Goal: Task Accomplishment & Management: Complete application form

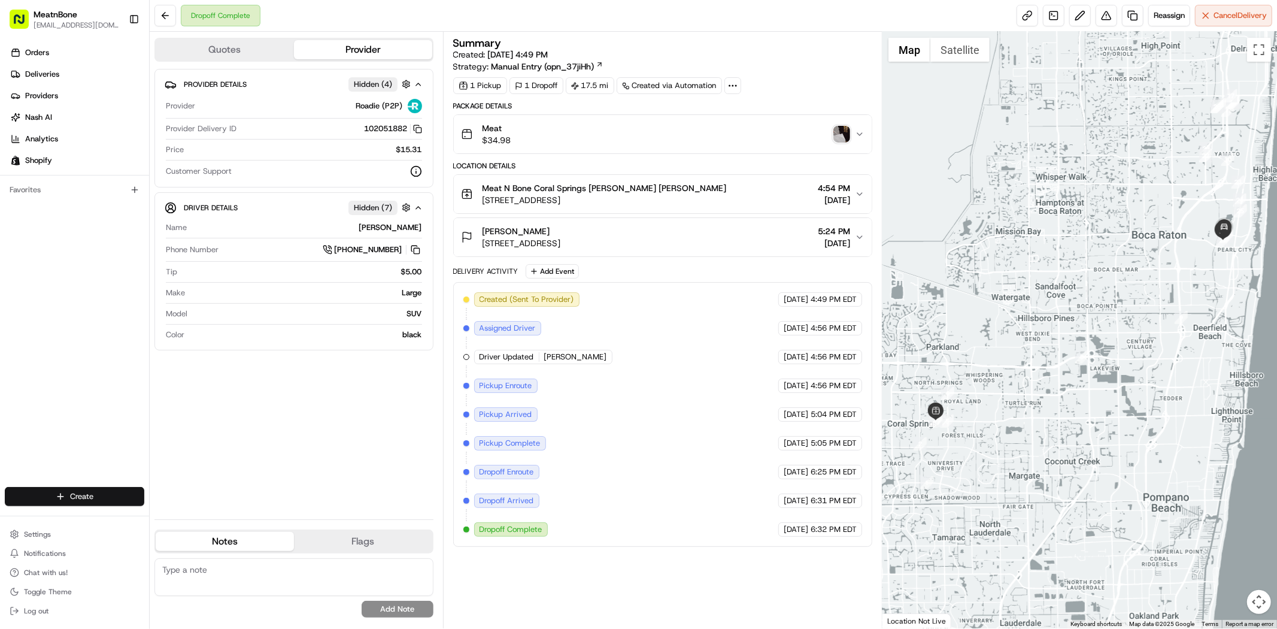
click at [98, 494] on html "MeatnBone [EMAIL_ADDRESS][DOMAIN_NAME] Toggle Sidebar Orders Deliveries Provide…" at bounding box center [638, 314] width 1277 height 629
click at [180, 521] on link "Delivery" at bounding box center [215, 519] width 133 height 22
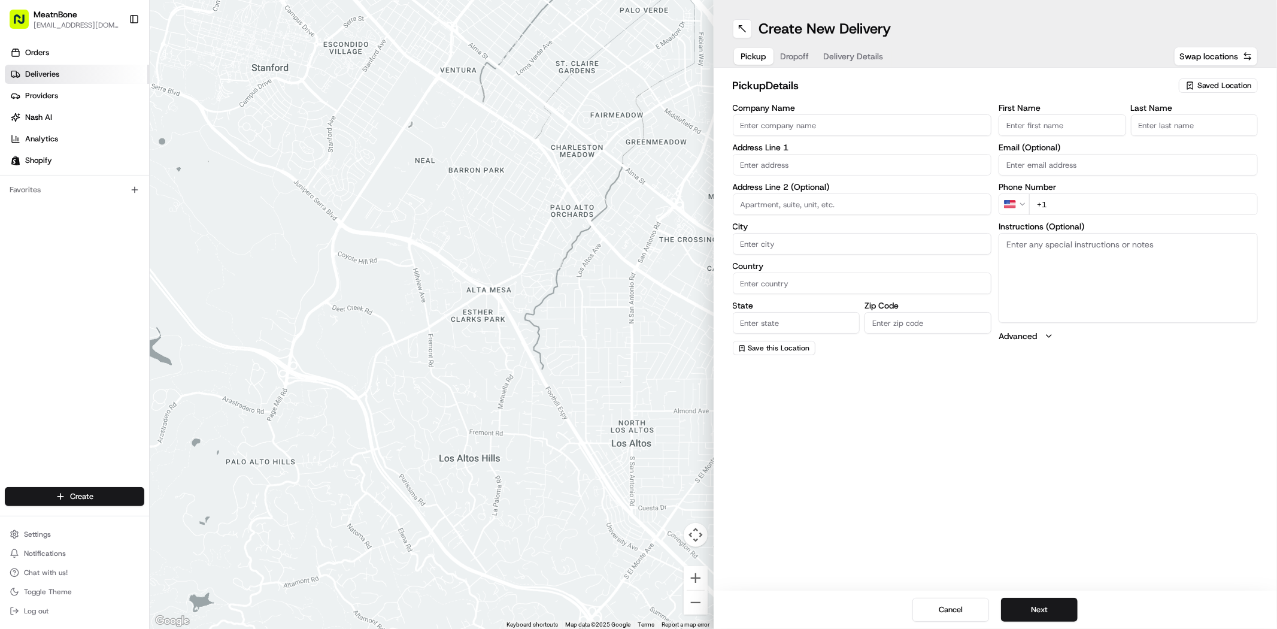
click at [42, 70] on span "Deliveries" at bounding box center [42, 74] width 34 height 11
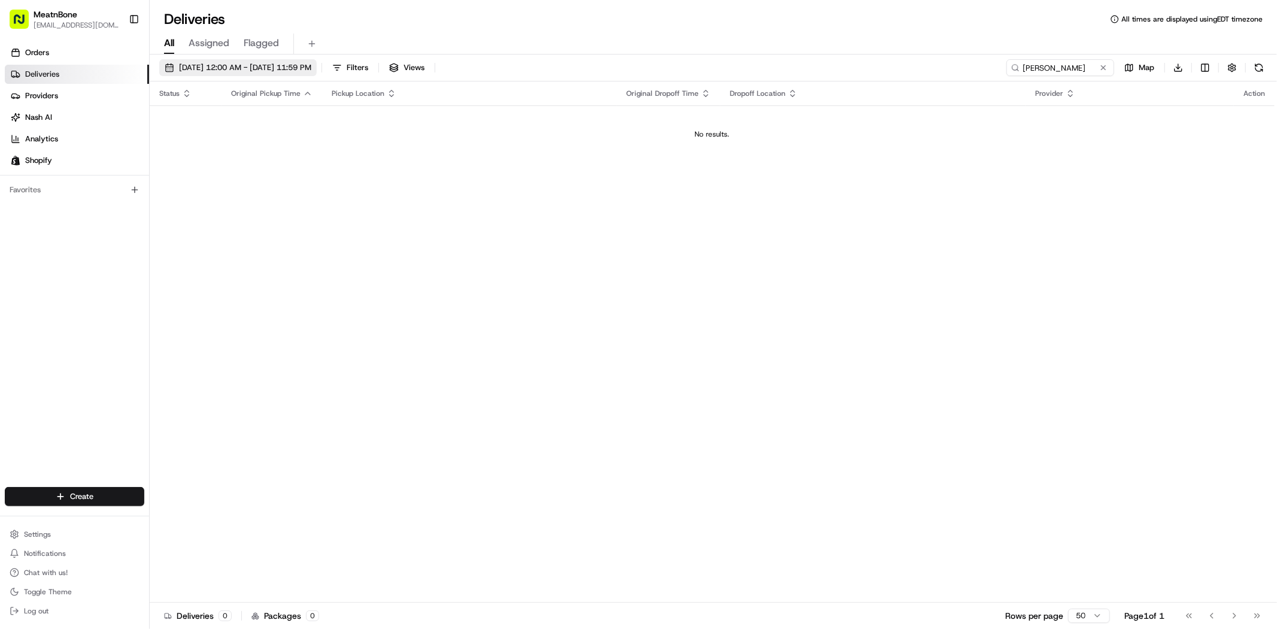
click at [305, 70] on span "[DATE] 12:00 AM - [DATE] 11:59 PM" at bounding box center [245, 67] width 132 height 11
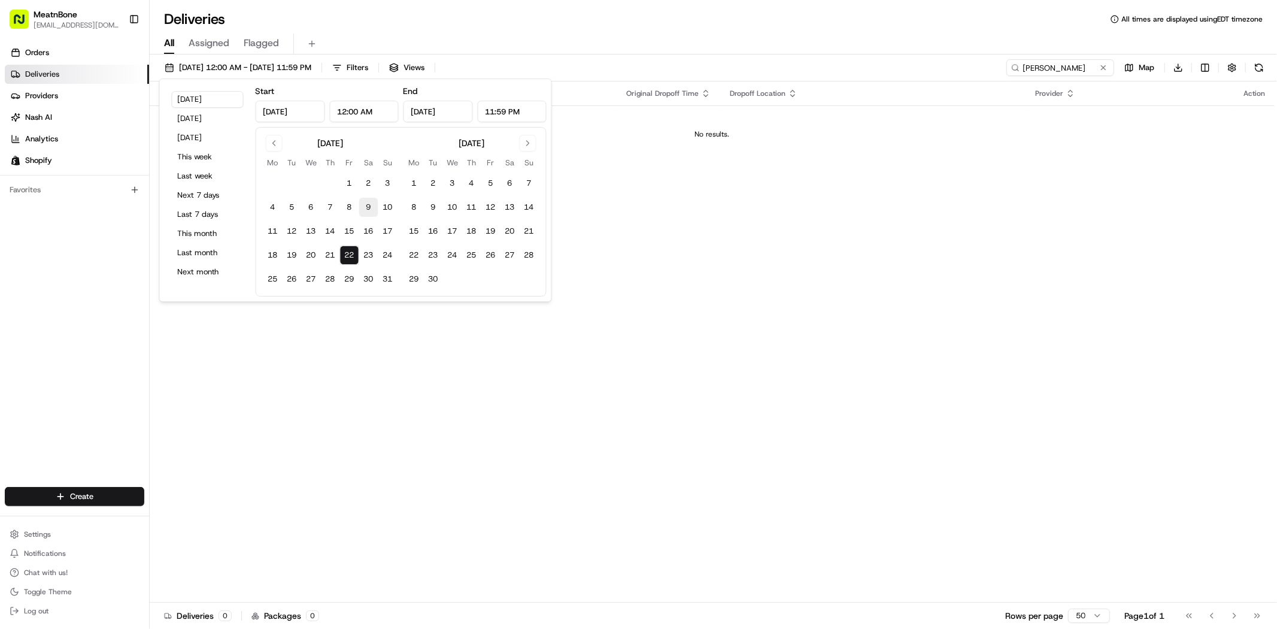
click at [366, 210] on button "9" at bounding box center [368, 207] width 19 height 19
type input "[DATE]"
click at [385, 284] on button "31" at bounding box center [387, 278] width 19 height 19
type input "[DATE]"
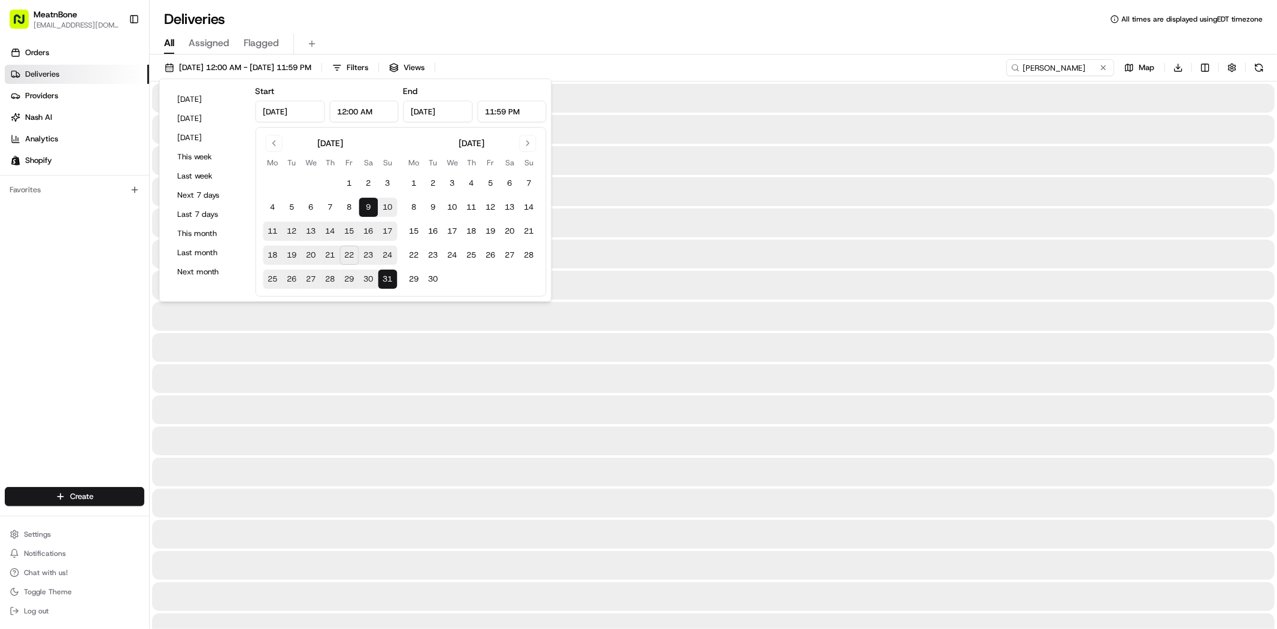
click at [820, 69] on div "[DATE] 12:00 AM - [DATE] 11:59 PM Filters Views [PERSON_NAME] Map Download" at bounding box center [713, 70] width 1127 height 22
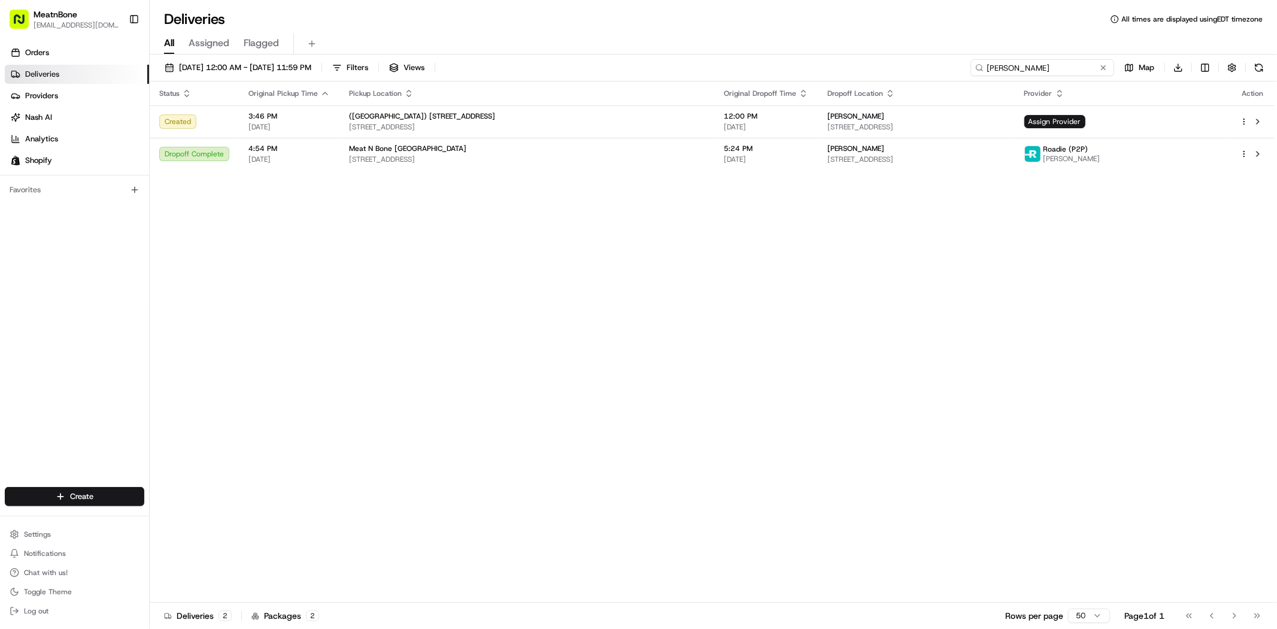
click at [1067, 68] on input "[PERSON_NAME]" at bounding box center [1042, 67] width 144 height 17
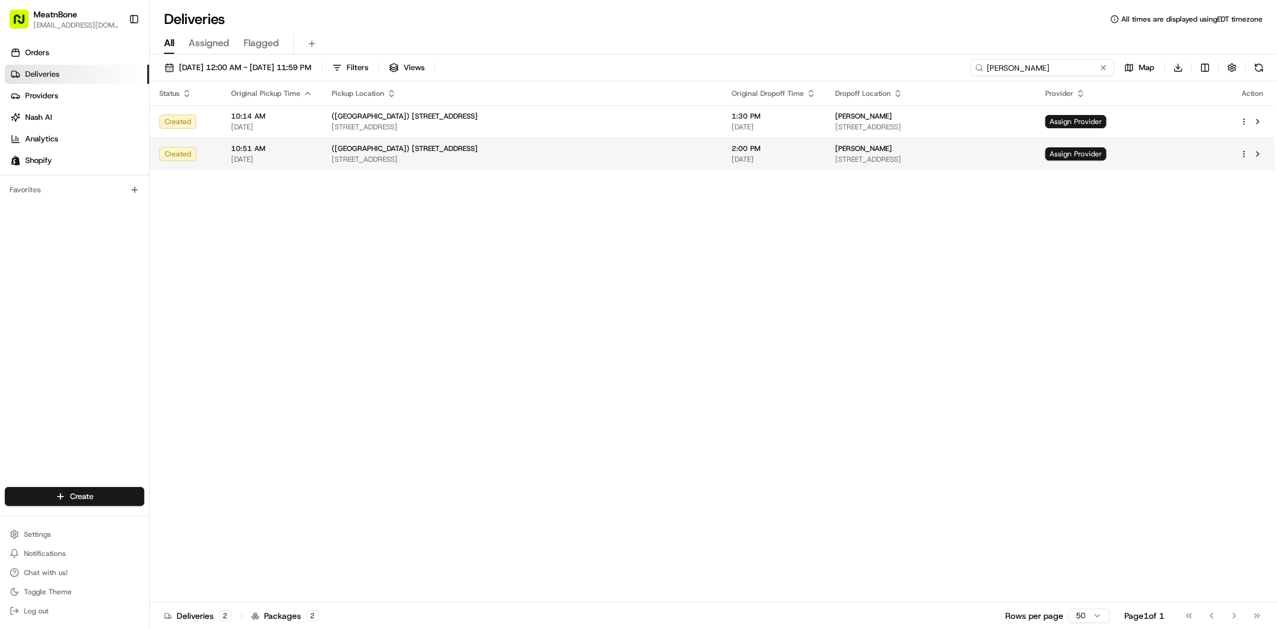
type input "[PERSON_NAME]"
click at [1243, 153] on html "MeatnBone [EMAIL_ADDRESS][DOMAIN_NAME] Toggle Sidebar Orders Deliveries Provide…" at bounding box center [638, 314] width 1277 height 629
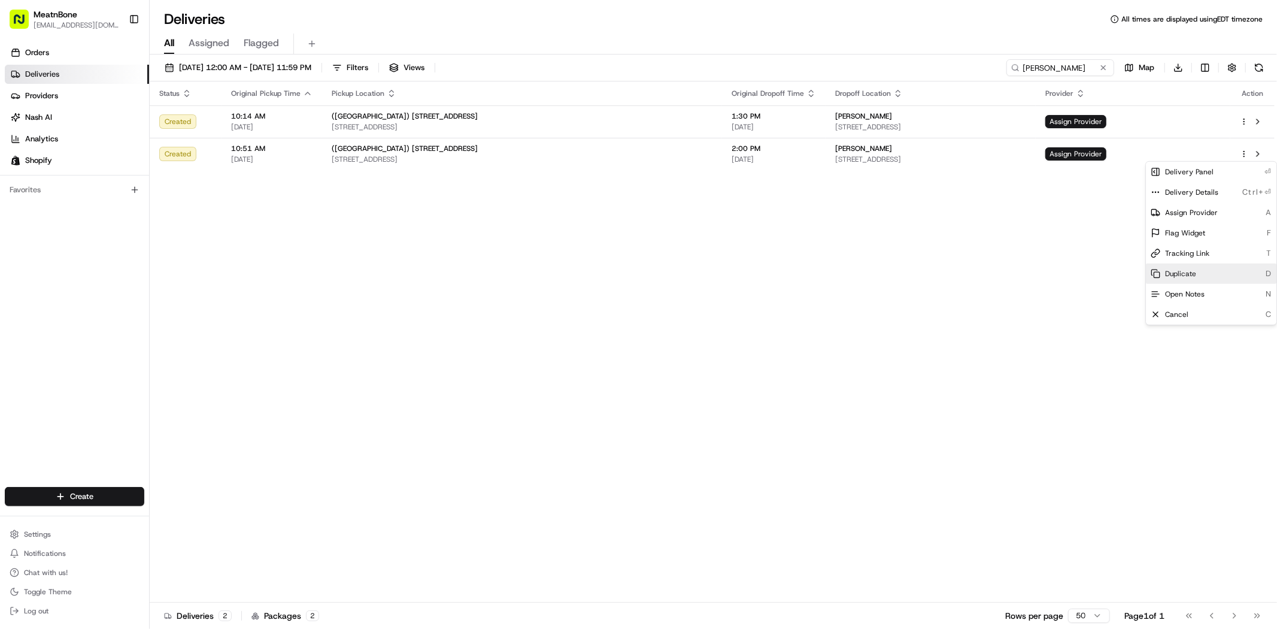
click at [1183, 279] on div "Duplicate D" at bounding box center [1211, 273] width 130 height 20
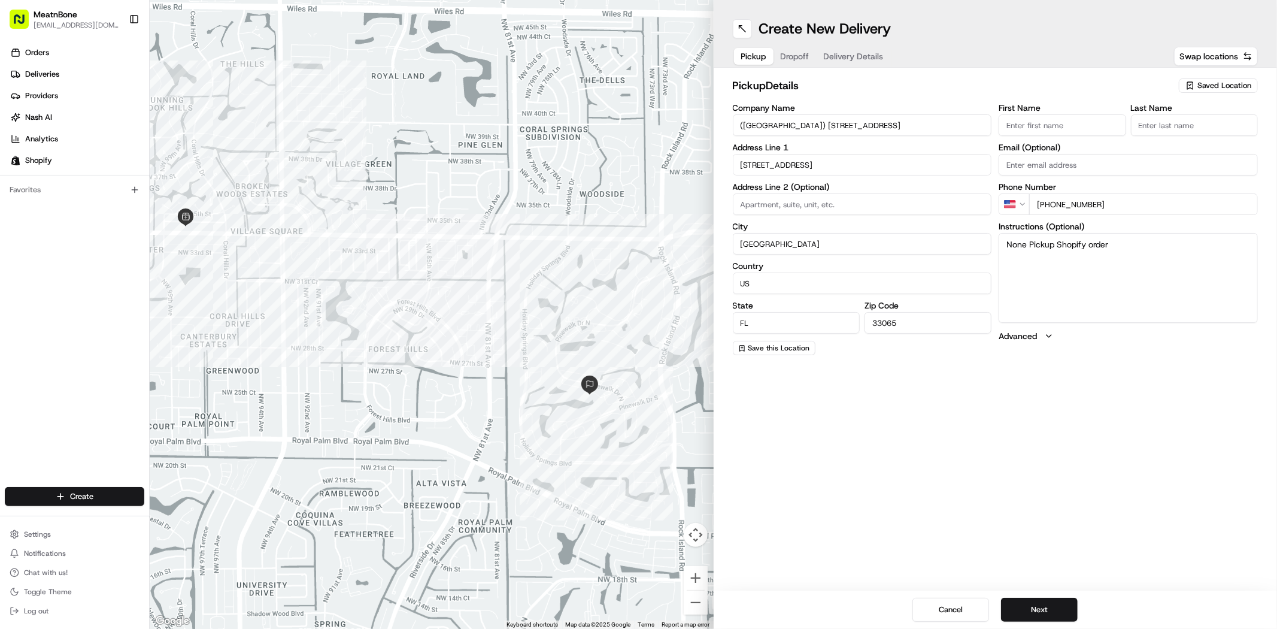
click at [1213, 82] on span "Saved Location" at bounding box center [1224, 85] width 54 height 11
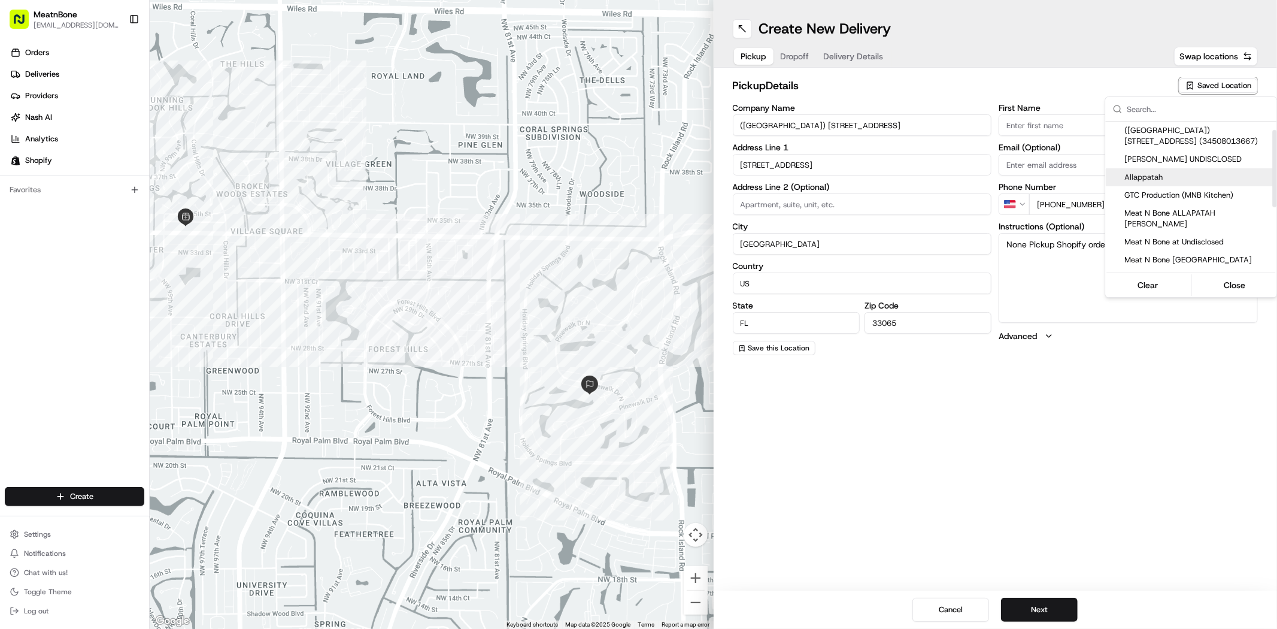
scroll to position [66, 0]
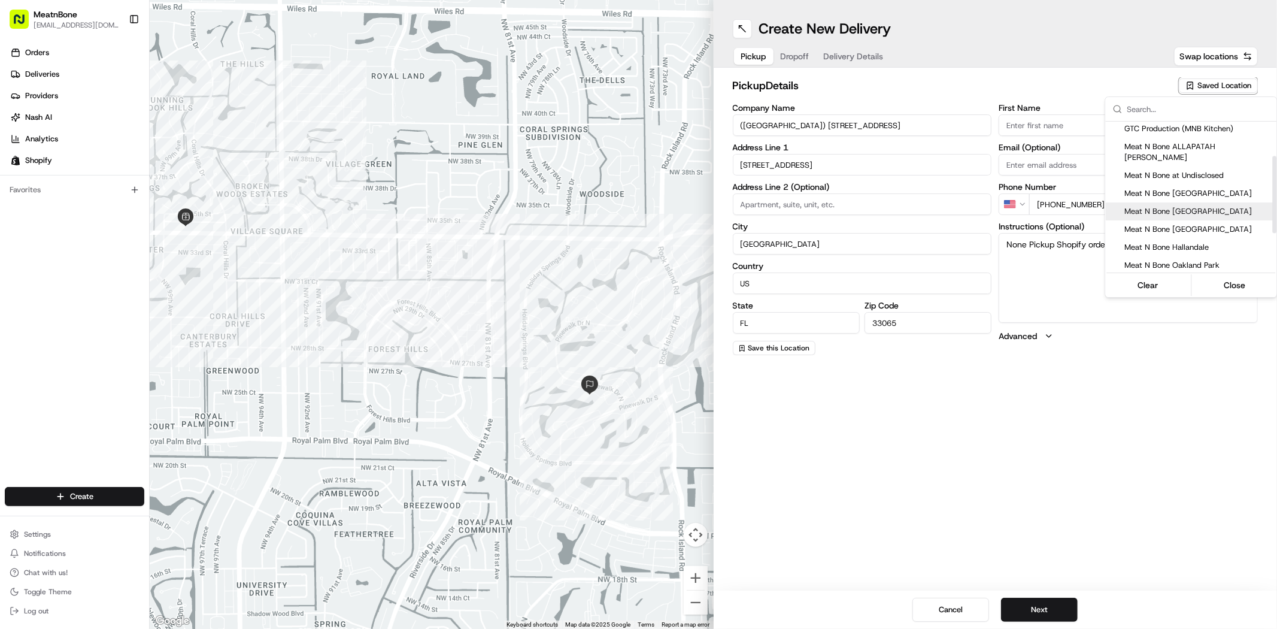
click at [1179, 206] on span "Meat N Bone [GEOGRAPHIC_DATA]" at bounding box center [1198, 211] width 147 height 11
type input "Meat N Bone [GEOGRAPHIC_DATA]"
type input "Ron"
type input "+1 954 752 6290"
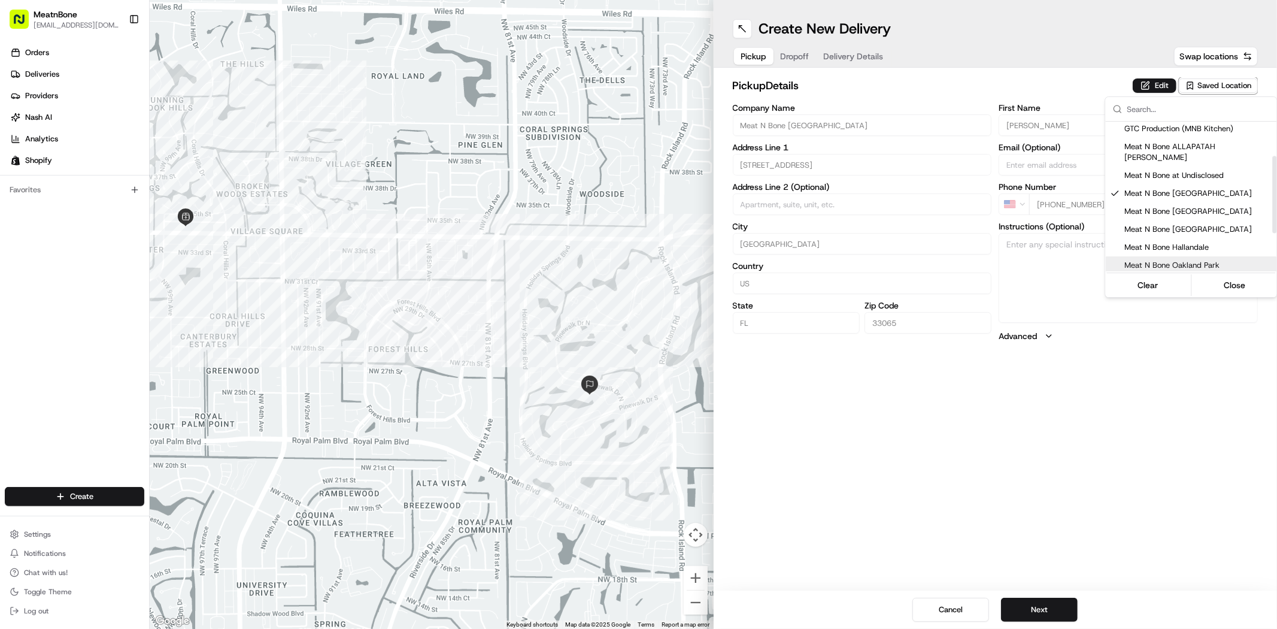
click at [1034, 449] on html "MeatnBone dnguyen@meatnbone.com Toggle Sidebar Orders Deliveries Providers Nash…" at bounding box center [638, 314] width 1277 height 629
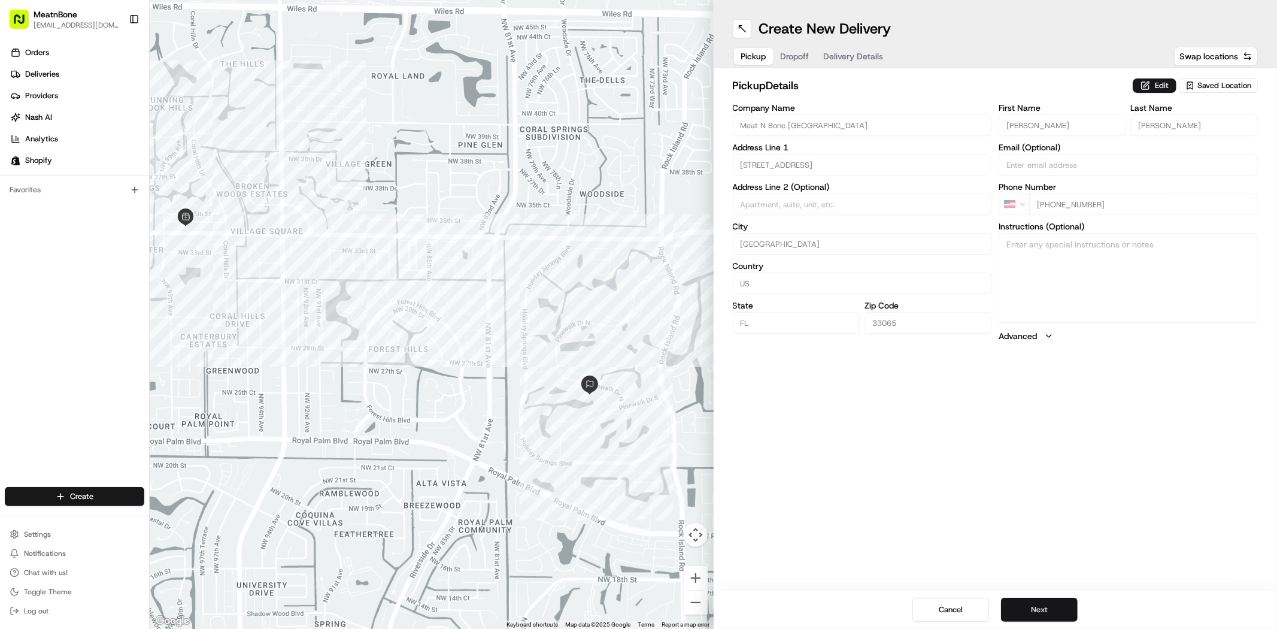
click at [1037, 608] on button "Next" at bounding box center [1039, 609] width 77 height 24
click at [1040, 605] on button "Next" at bounding box center [1039, 609] width 77 height 24
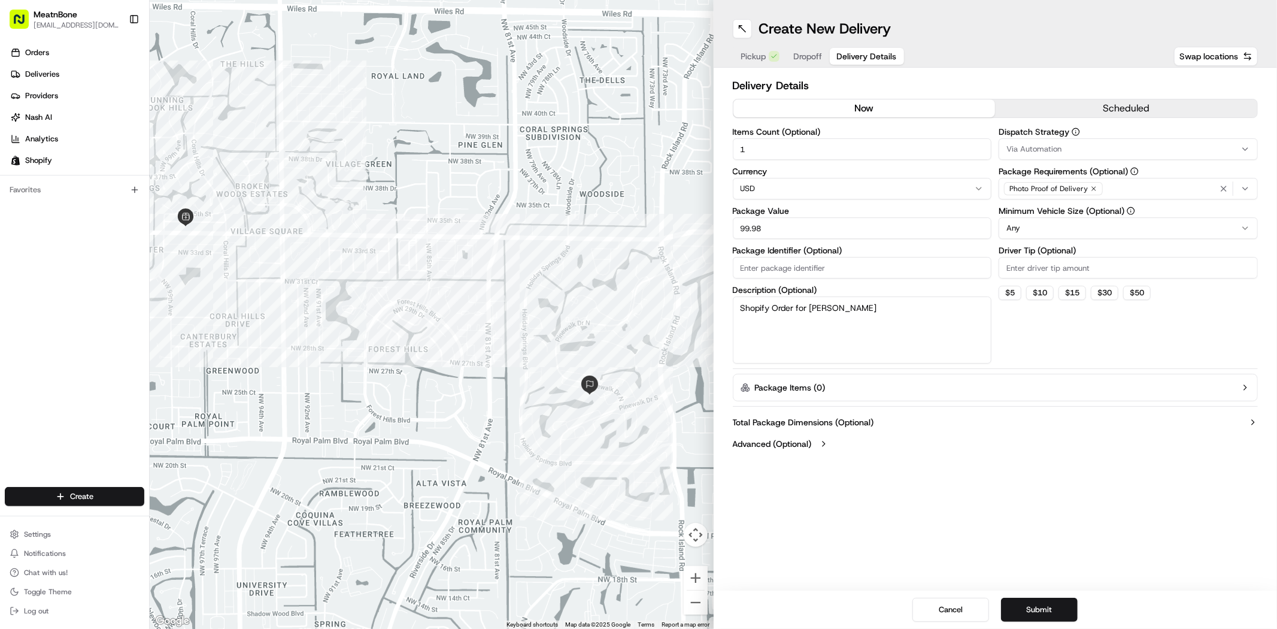
click at [858, 229] on input "99.98" at bounding box center [862, 228] width 259 height 22
type input "450.00"
click at [920, 317] on textarea "Shopify Order for Jodi-Lee Wisdom" at bounding box center [862, 329] width 259 height 67
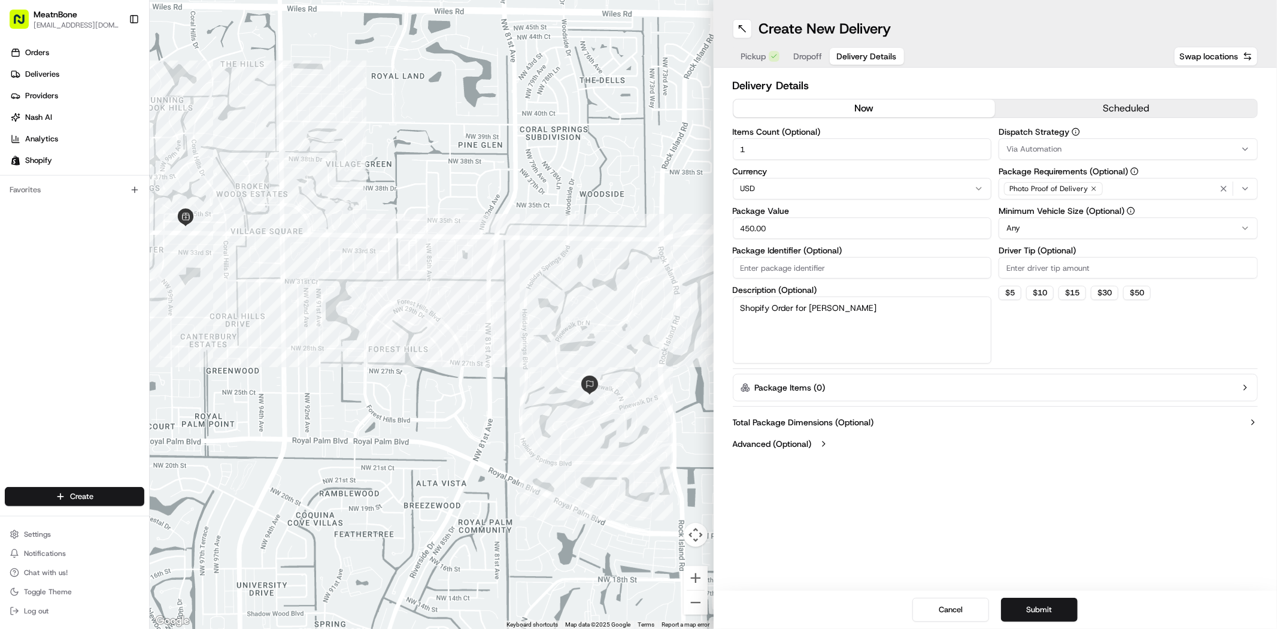
click at [919, 318] on textarea "Shopify Order for Jodi-Lee Wisdom" at bounding box center [862, 329] width 259 height 67
type textarea "Meat"
click at [1062, 346] on div "Dispatch Strategy Via Automation Package Requirements (Optional) Photo Proof of…" at bounding box center [1127, 245] width 259 height 236
click at [1038, 607] on button "Submit" at bounding box center [1039, 609] width 77 height 24
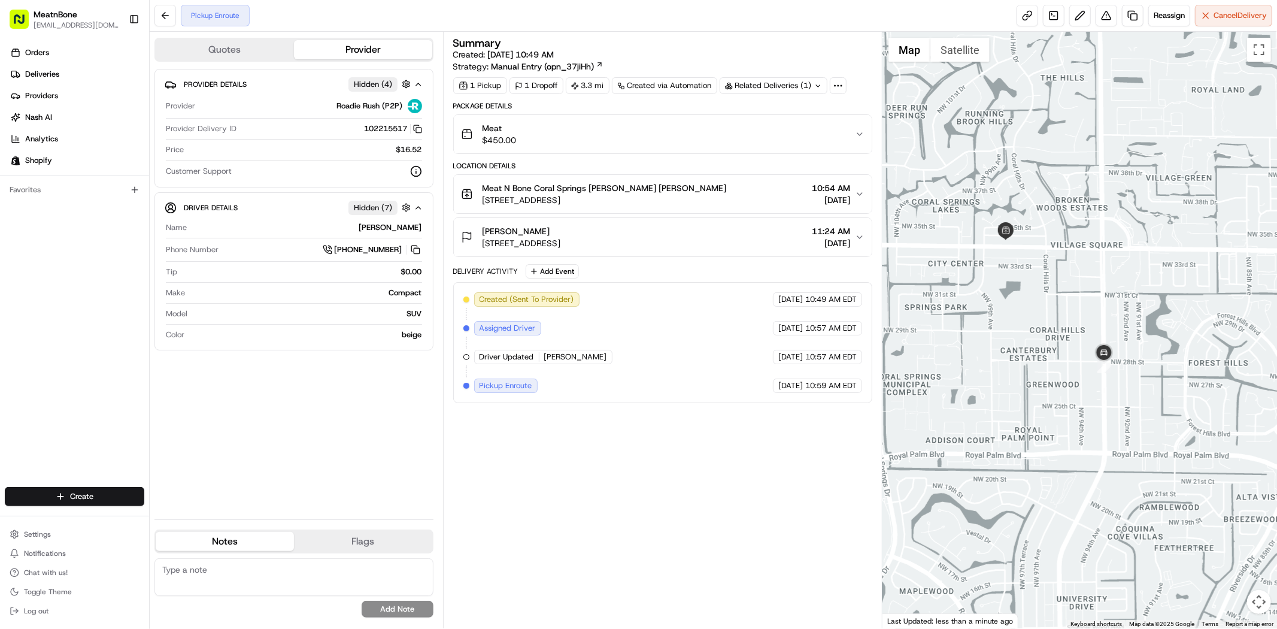
drag, startPoint x: 1003, startPoint y: 272, endPoint x: 1034, endPoint y: 329, distance: 65.6
click at [1034, 329] on div at bounding box center [1079, 330] width 394 height 596
